Goal: Information Seeking & Learning: Learn about a topic

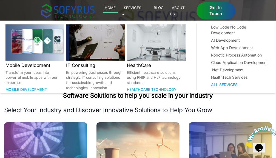
click at [141, 9] on link "Services 🞃" at bounding box center [131, 10] width 19 height 13
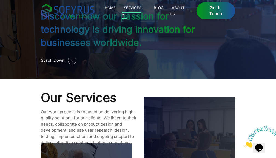
scroll to position [450, 0]
